Goal: Transaction & Acquisition: Purchase product/service

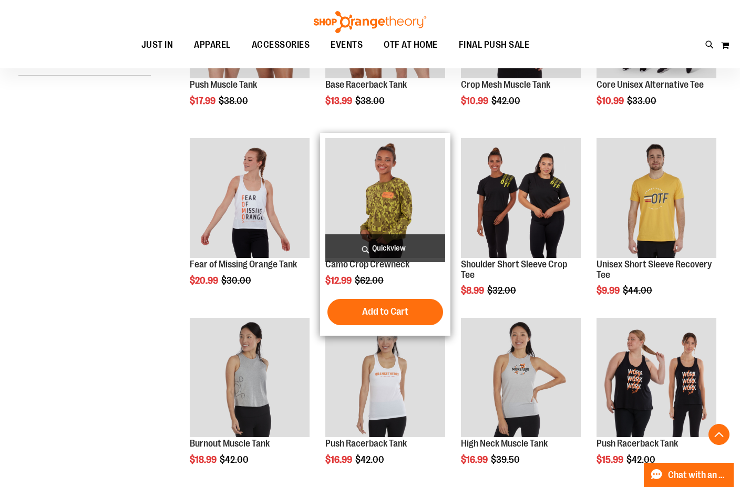
scroll to position [262, 0]
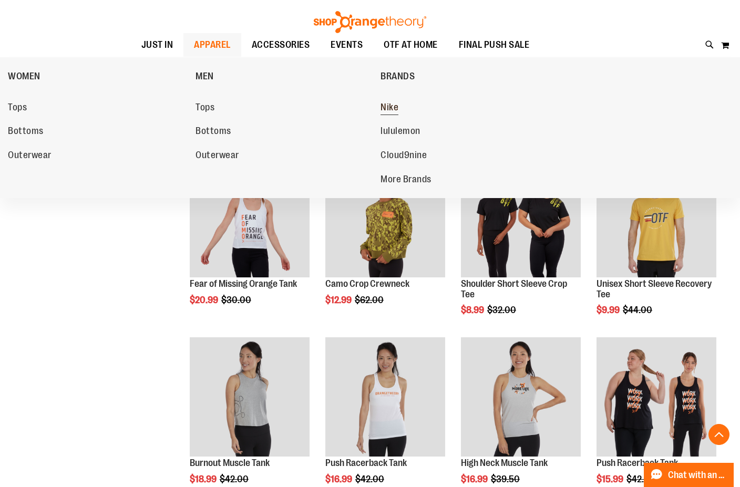
type input "**********"
click at [388, 107] on span "Nike" at bounding box center [390, 108] width 18 height 13
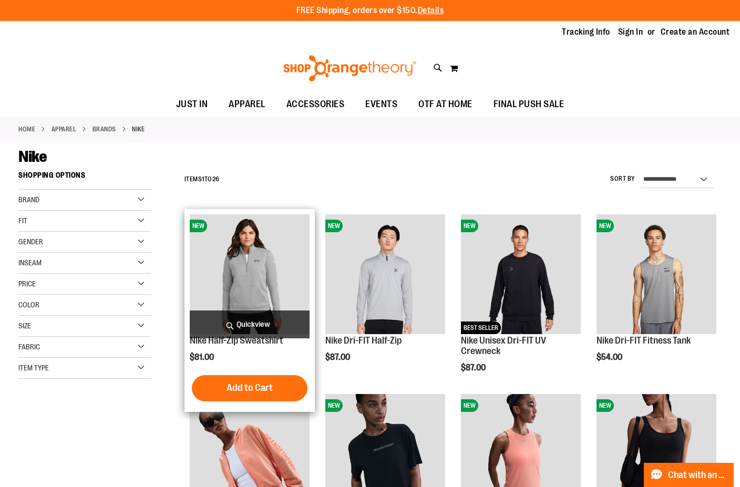
type input "**********"
click at [268, 281] on img "product" at bounding box center [250, 275] width 120 height 120
click at [296, 385] on button "Add to Cart" at bounding box center [250, 388] width 116 height 26
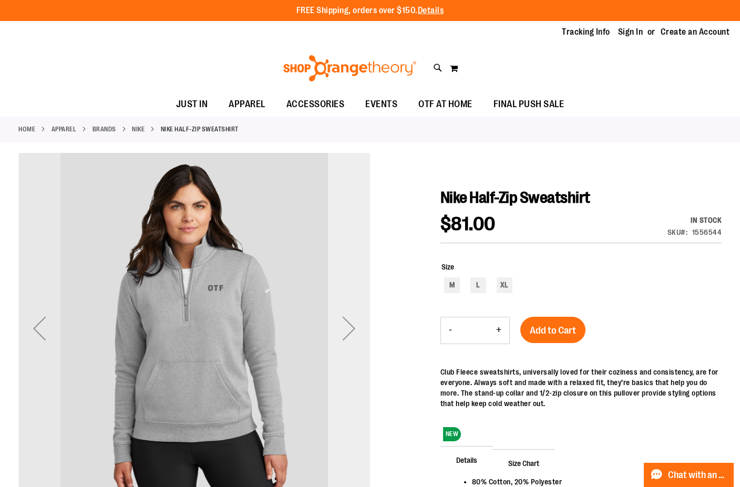
type input "**********"
click at [362, 342] on div "Next" at bounding box center [349, 329] width 42 height 42
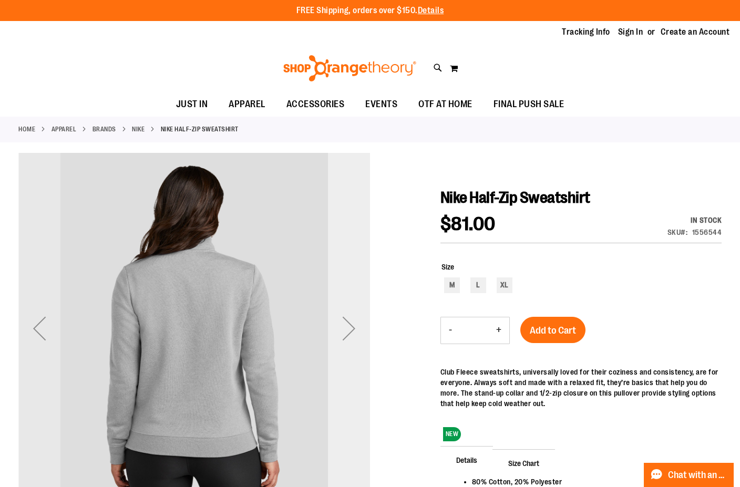
drag, startPoint x: 356, startPoint y: 353, endPoint x: 358, endPoint y: 348, distance: 5.5
click at [356, 349] on div "Next" at bounding box center [349, 329] width 42 height 352
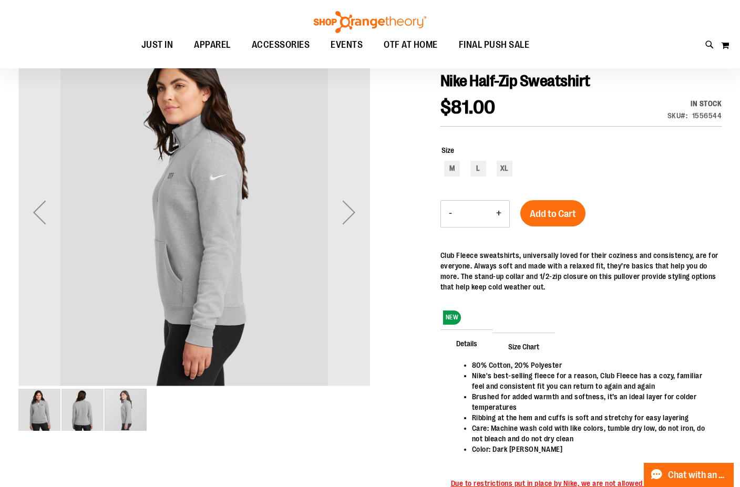
scroll to position [52, 0]
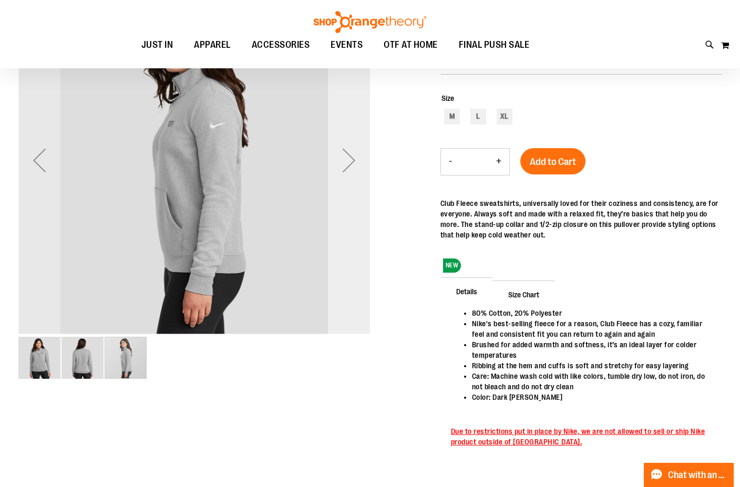
click at [348, 193] on div "Next" at bounding box center [349, 160] width 42 height 352
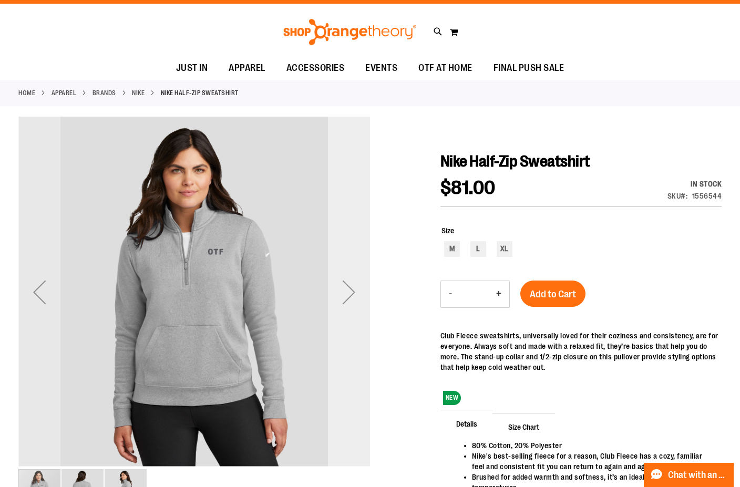
scroll to position [0, 0]
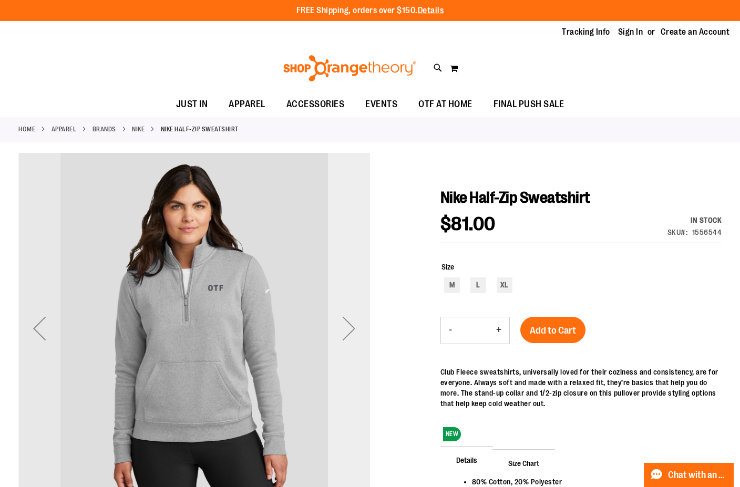
click at [337, 276] on div "Next" at bounding box center [349, 329] width 42 height 352
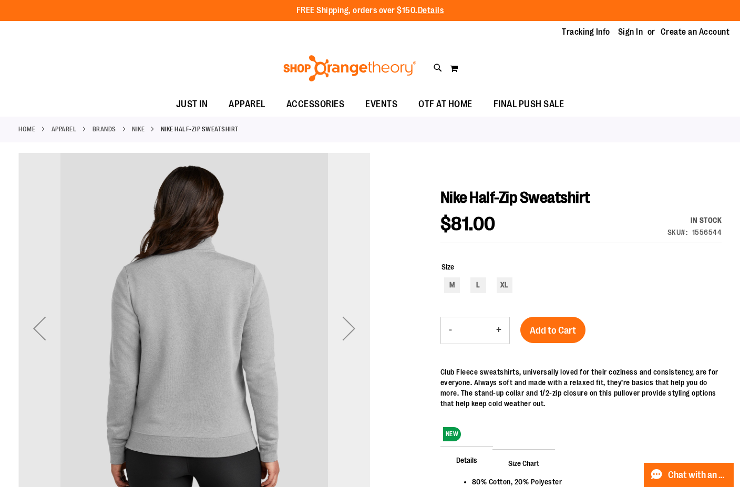
click at [341, 314] on div "Next" at bounding box center [349, 329] width 42 height 42
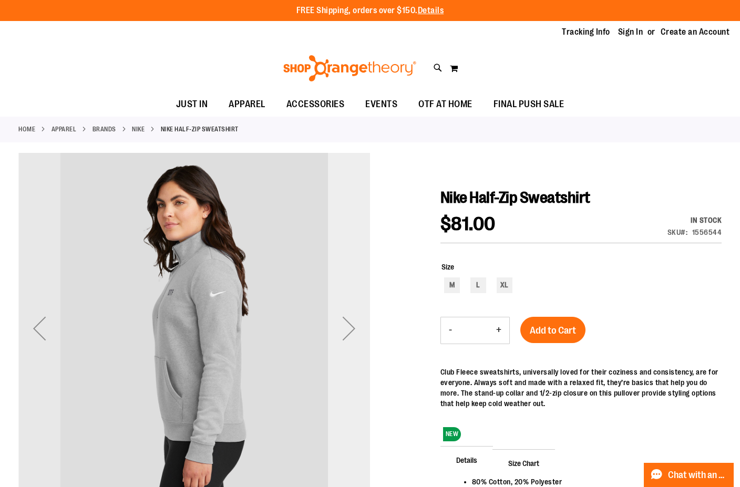
click at [341, 314] on div "Next" at bounding box center [349, 329] width 42 height 42
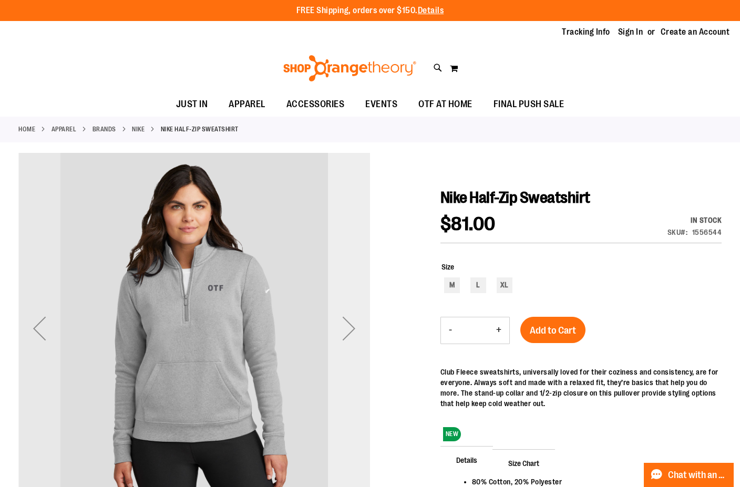
click at [343, 332] on div "Next" at bounding box center [349, 329] width 42 height 42
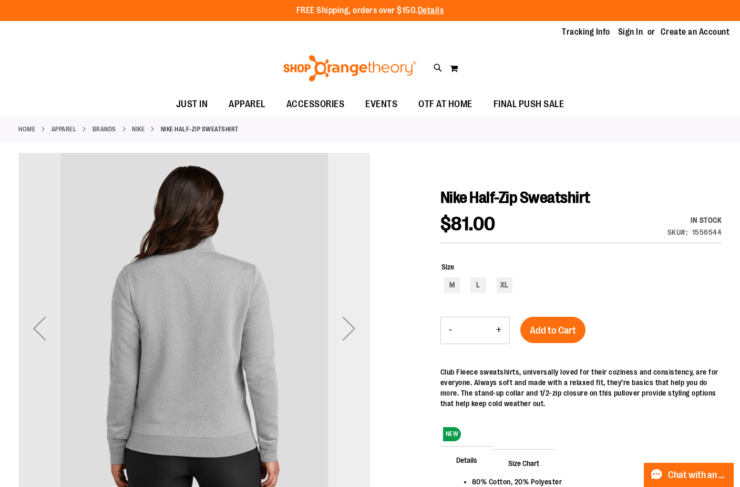
click at [345, 371] on div "Next" at bounding box center [349, 329] width 42 height 352
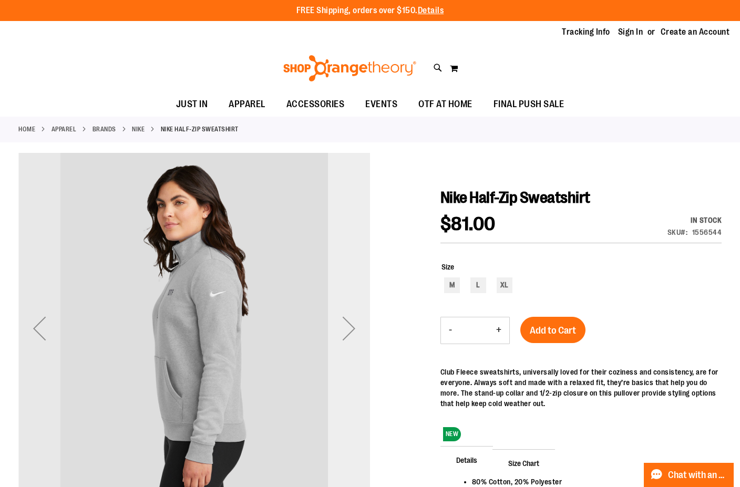
click at [345, 373] on div "Next" at bounding box center [349, 329] width 42 height 352
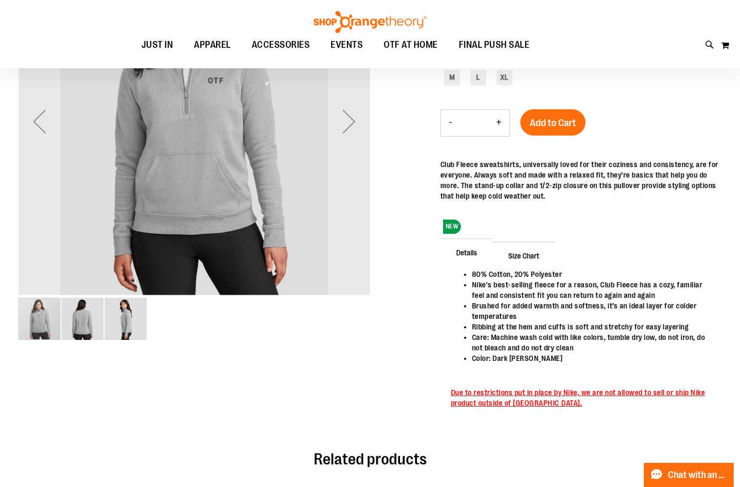
click at [354, 115] on div "Next" at bounding box center [349, 121] width 42 height 42
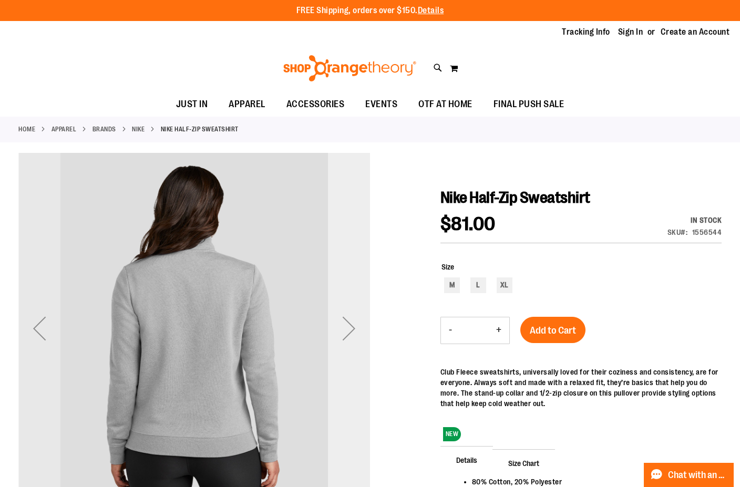
click at [343, 313] on div "Next" at bounding box center [349, 329] width 42 height 42
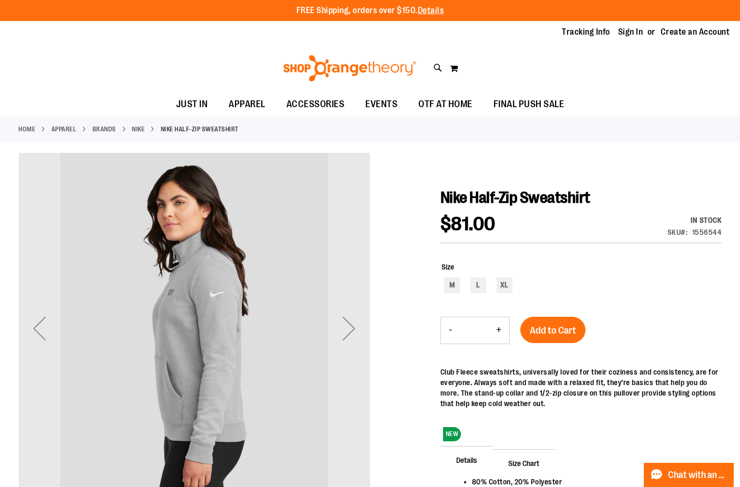
click at [349, 344] on div "Next" at bounding box center [349, 329] width 42 height 42
